Goal: Task Accomplishment & Management: Manage account settings

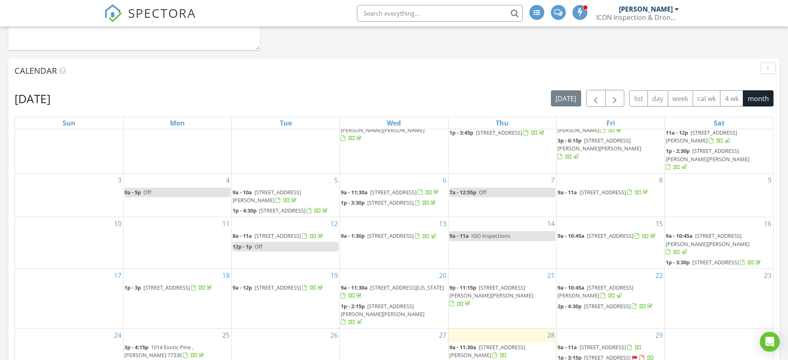
scroll to position [49, 0]
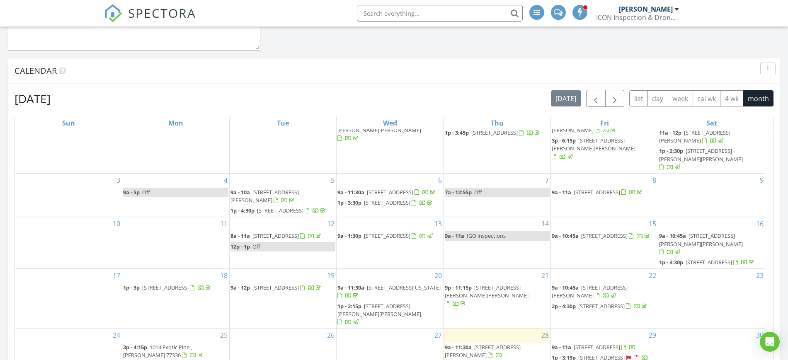
click at [605, 354] on span "11027 Oakcenter Dr, Houston 77072" at bounding box center [601, 357] width 46 height 7
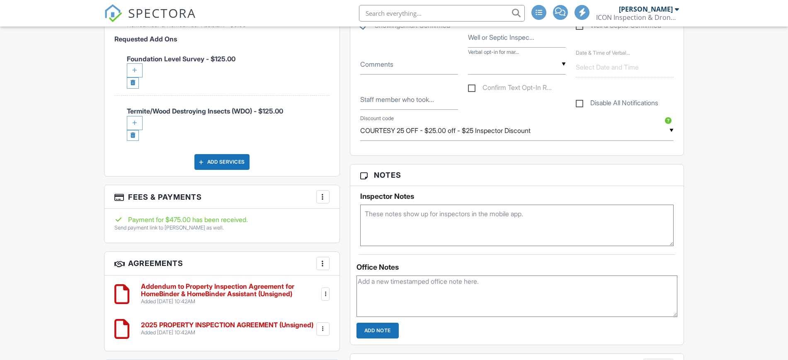
scroll to position [570, 0]
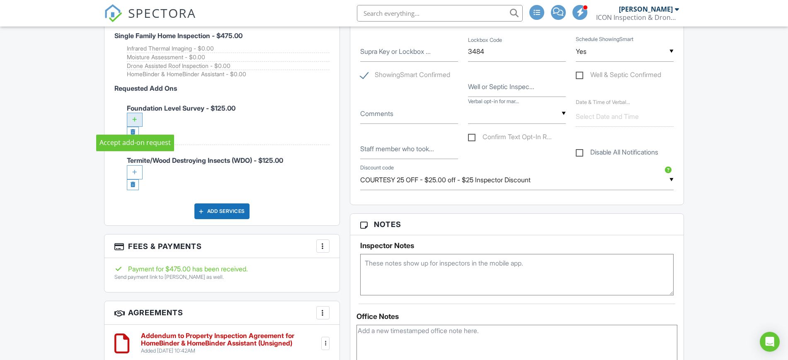
click at [136, 119] on div at bounding box center [135, 120] width 16 height 14
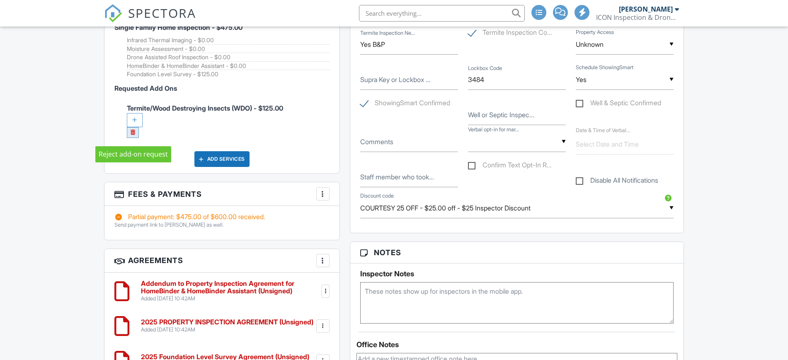
scroll to position [570, 0]
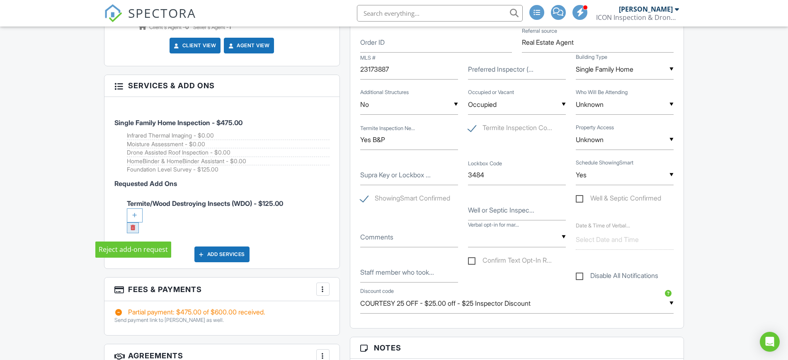
click at [133, 231] on link at bounding box center [133, 228] width 12 height 11
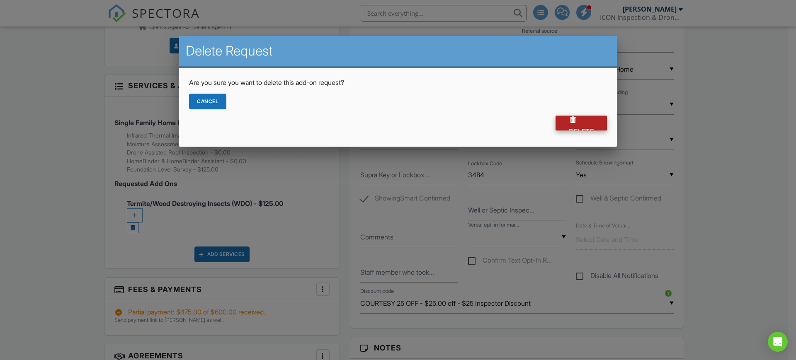
click at [571, 126] on div "Delete" at bounding box center [580, 123] width 51 height 15
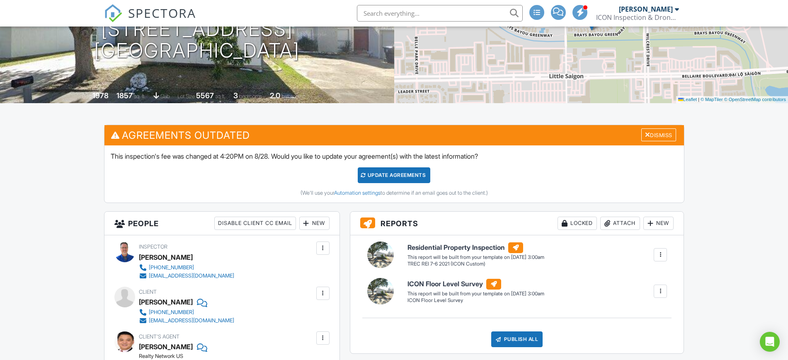
scroll to position [104, 0]
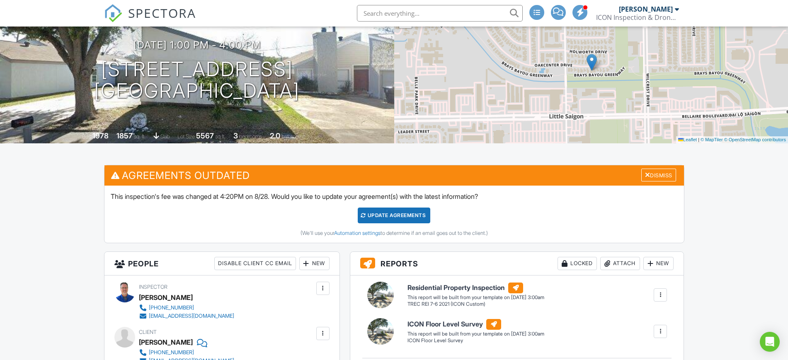
click at [378, 220] on div "Update Agreements" at bounding box center [394, 216] width 73 height 16
